Goal: Task Accomplishment & Management: Complete application form

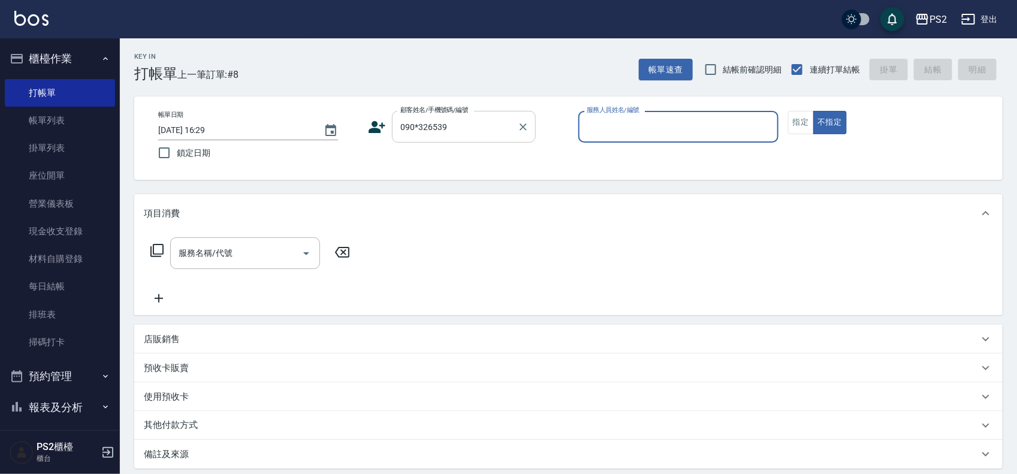
click at [476, 119] on input "090*326539" at bounding box center [454, 126] width 115 height 21
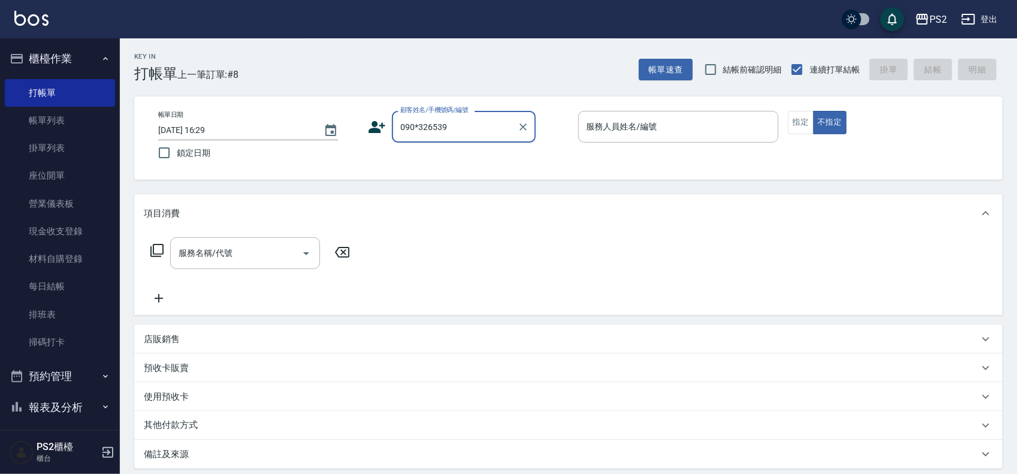
click at [418, 126] on input "090*326539" at bounding box center [454, 126] width 115 height 21
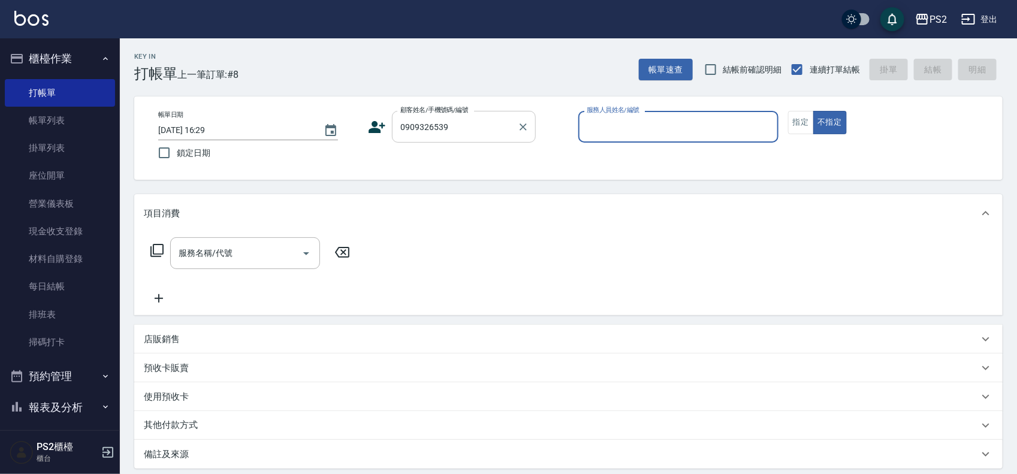
type input "[PERSON_NAME]/0909326539/2580"
click at [475, 140] on div "[PERSON_NAME]/0909326539/2580 顧客姓名/手機號碼/編號" at bounding box center [464, 127] width 144 height 32
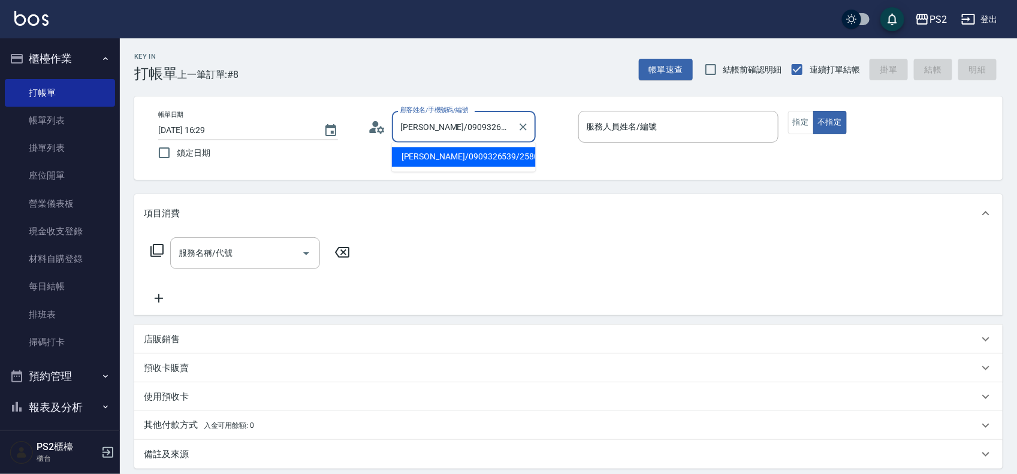
click at [370, 129] on icon at bounding box center [373, 130] width 7 height 5
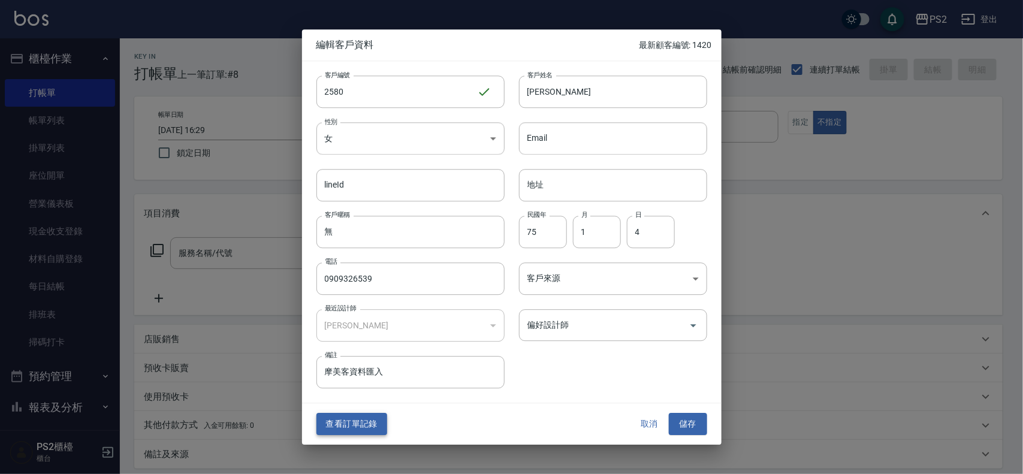
click at [349, 426] on button "查看訂單記錄" at bounding box center [351, 424] width 71 height 22
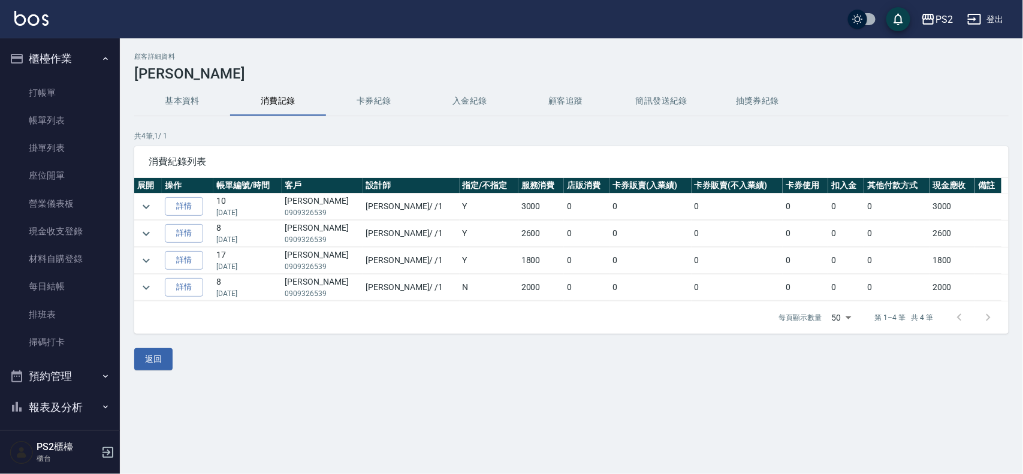
click at [132, 370] on div "顧客詳細資料 [PERSON_NAME]珊 基本資料 消費記錄 卡券紀錄 入金紀錄 顧客追蹤 簡訊發送紀錄 抽獎券紀錄 共 4 筆, 1 / 1 消費紀錄列表…" at bounding box center [571, 211] width 903 height 317
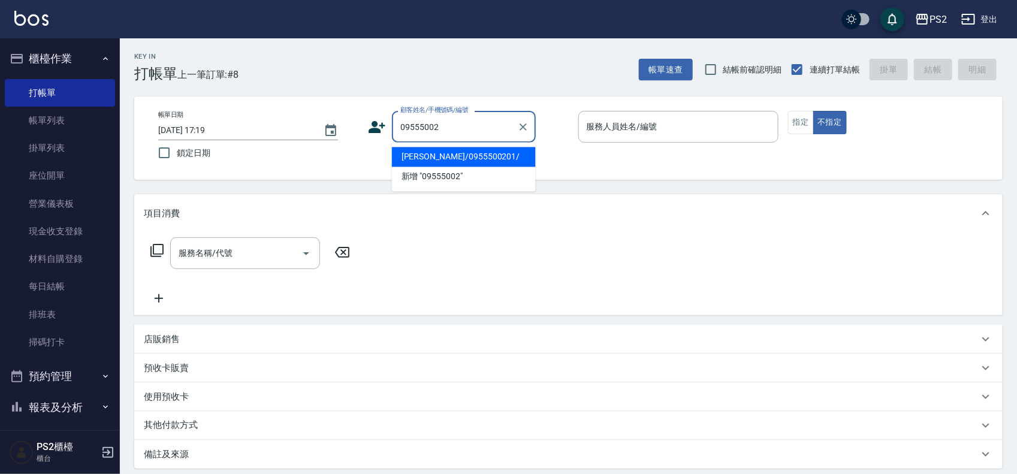
type input "[PERSON_NAME]/0955500201/"
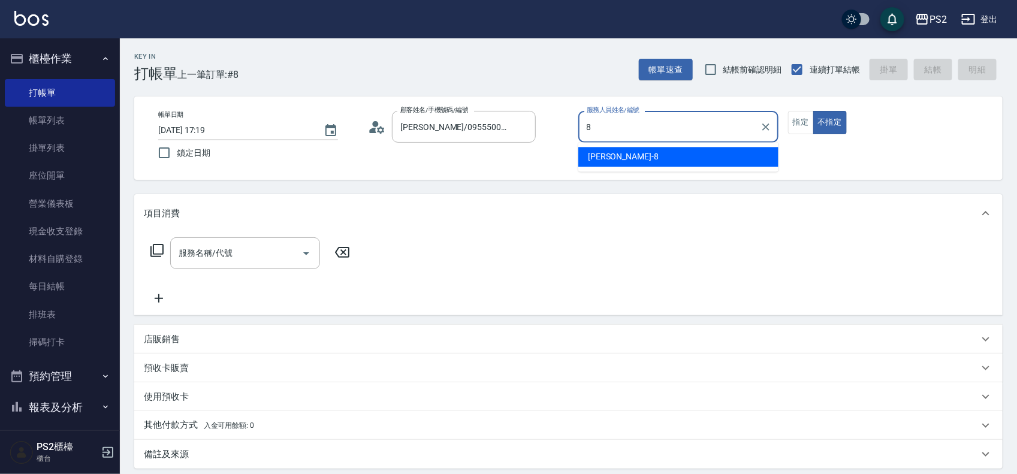
type input "Lori-8"
type button "false"
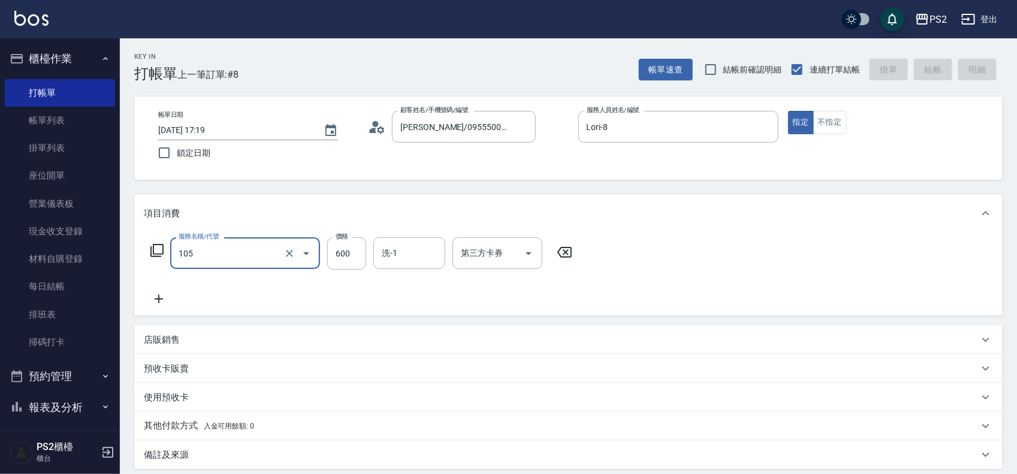
type input "105"
type input "[DATE] 17:24"
